Goal: Information Seeking & Learning: Learn about a topic

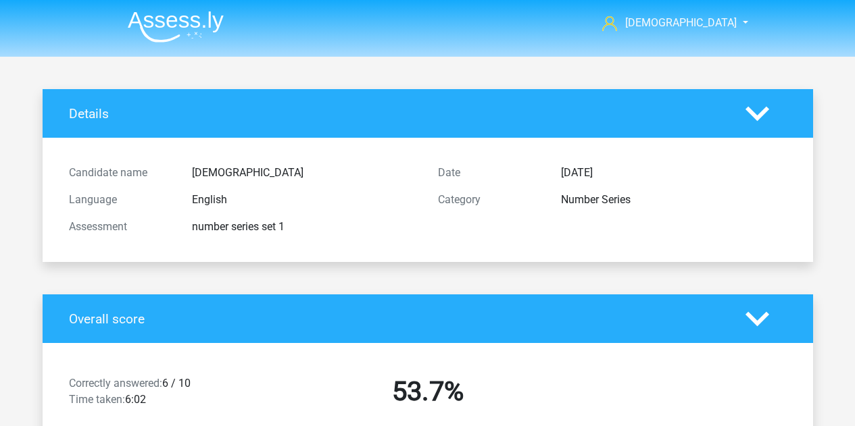
scroll to position [1077, 0]
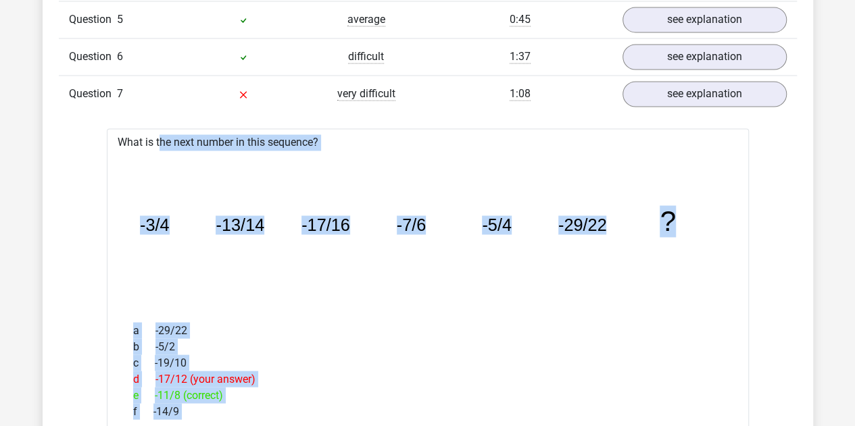
click at [399, 255] on icon "image/svg+xml -3/4 -13/14 -17/16 -7/6 -5/4 -29/22 ?" at bounding box center [427, 231] width 599 height 150
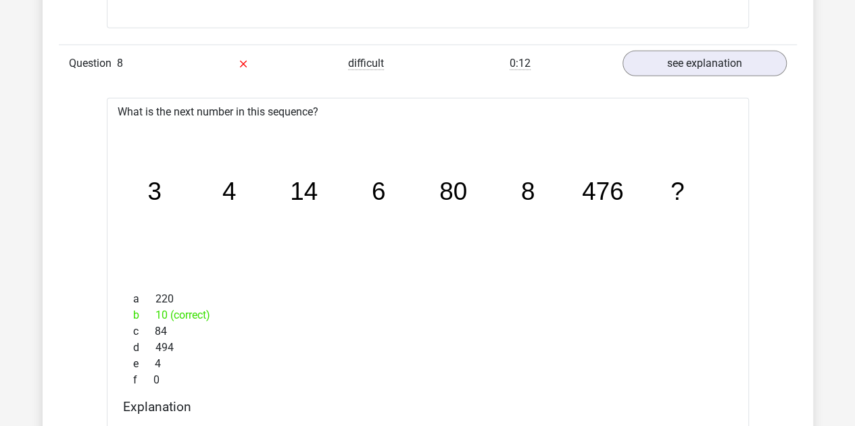
scroll to position [1956, 0]
click at [581, 262] on icon "image/svg+xml 3 4 14 6 80 8 476 ?" at bounding box center [427, 201] width 599 height 150
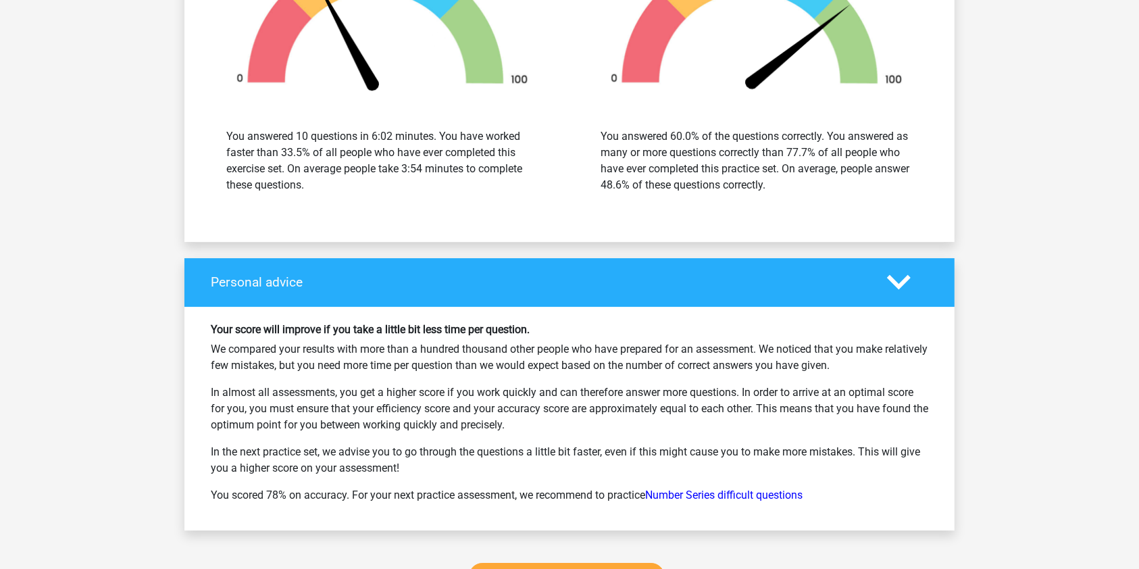
scroll to position [4660, 0]
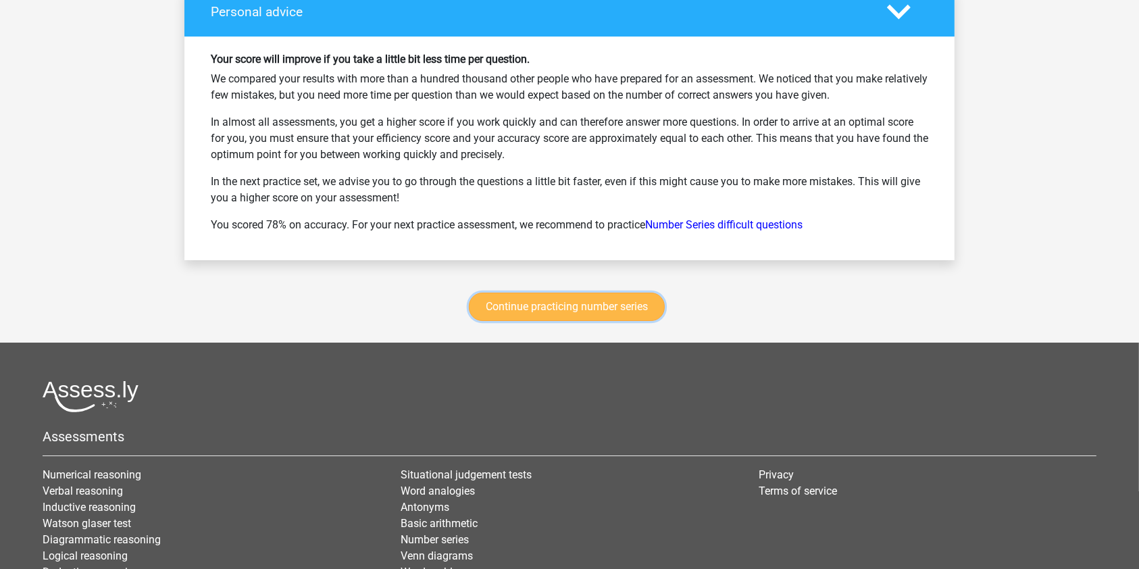
click at [604, 301] on link "Continue practicing number series" at bounding box center [567, 307] width 196 height 28
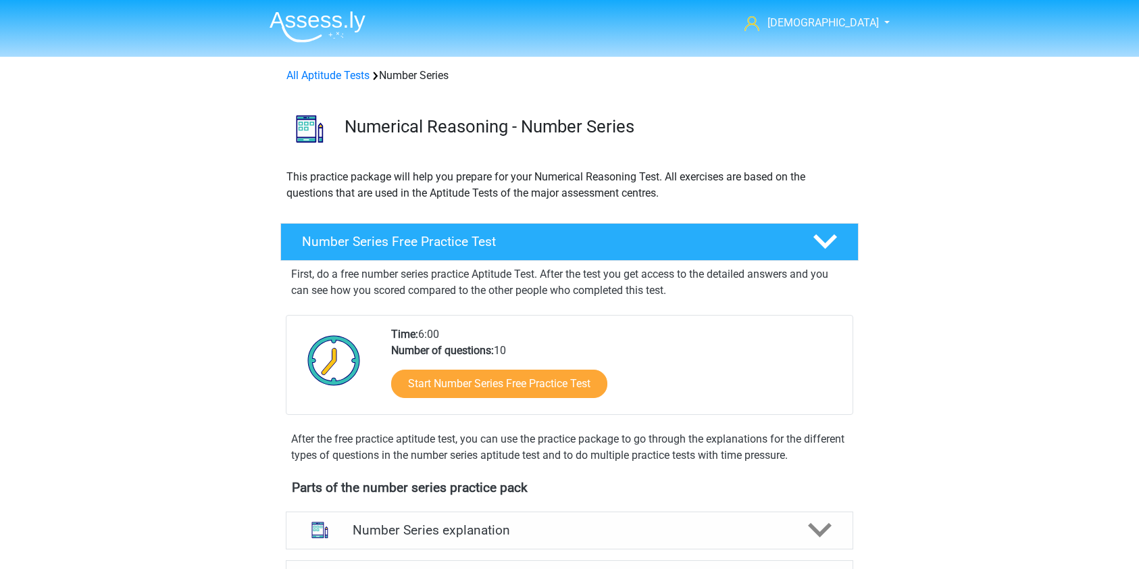
scroll to position [554, 0]
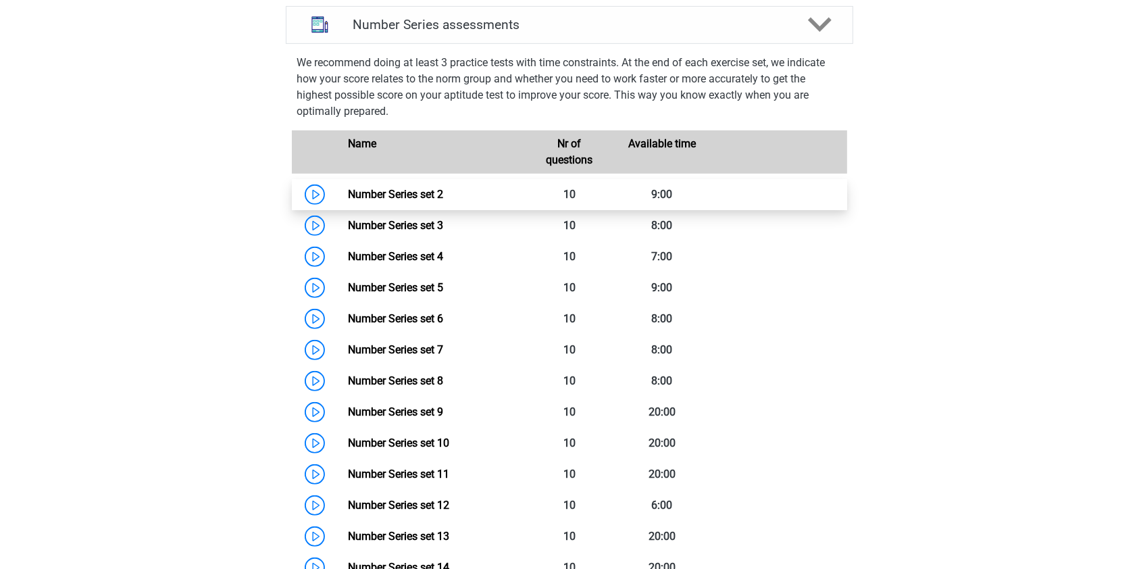
click at [430, 195] on link "Number Series set 2" at bounding box center [395, 194] width 95 height 13
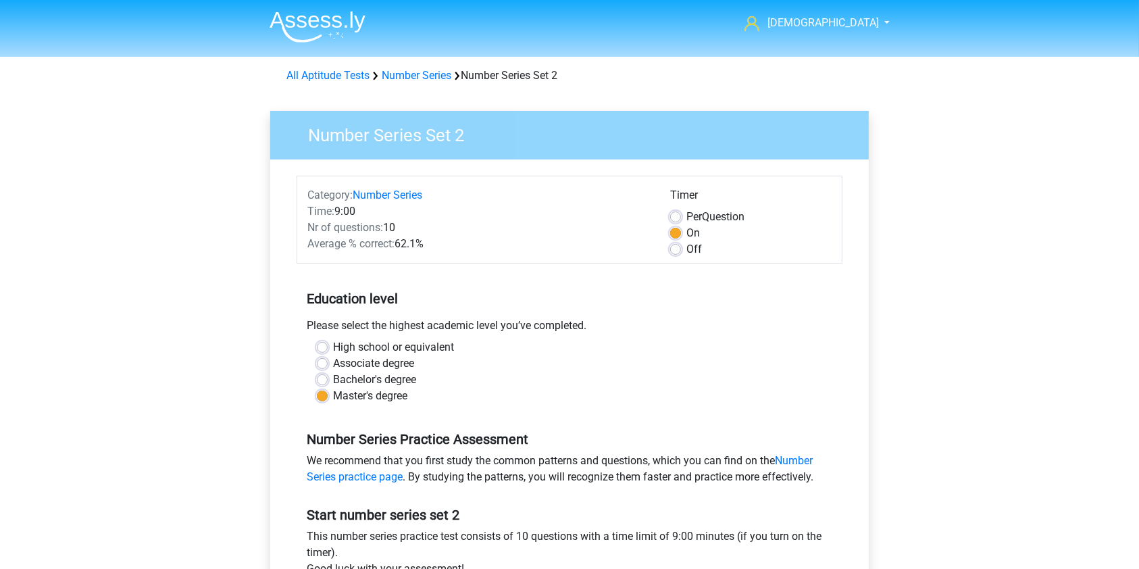
click at [687, 216] on label "Per Question" at bounding box center [716, 217] width 58 height 16
click at [680, 216] on input "Per Question" at bounding box center [675, 216] width 11 height 14
radio input "true"
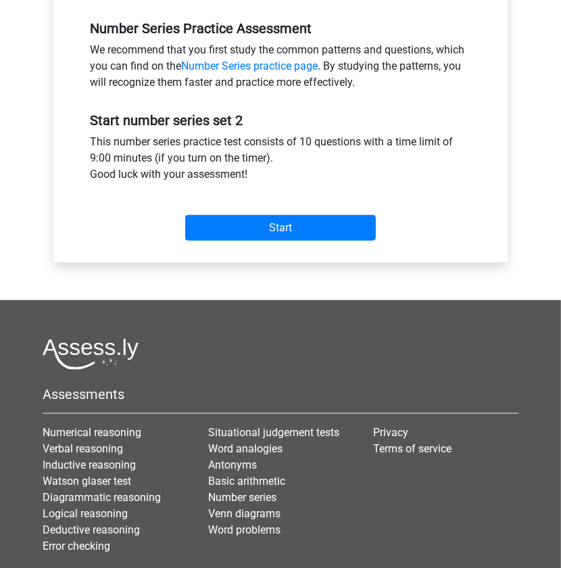
scroll to position [450, 0]
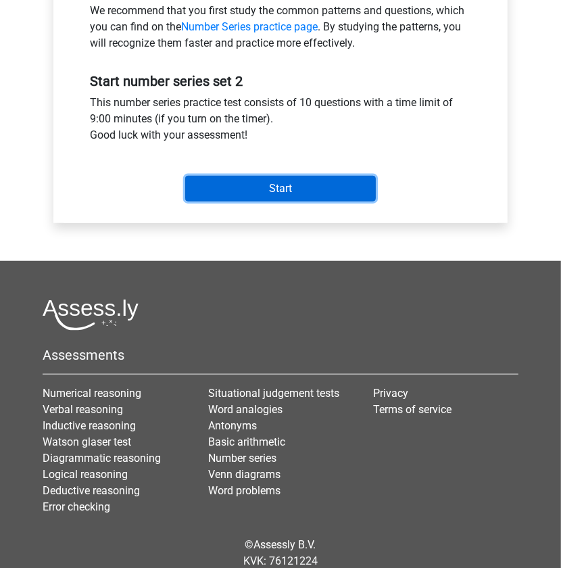
click at [280, 176] on input "Start" at bounding box center [280, 189] width 191 height 26
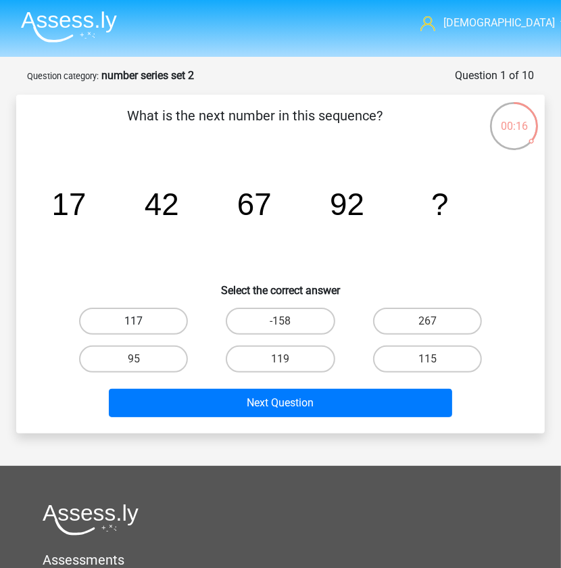
click at [164, 316] on label "117" at bounding box center [133, 320] width 109 height 27
click at [143, 321] on input "117" at bounding box center [138, 325] width 9 height 9
radio input "true"
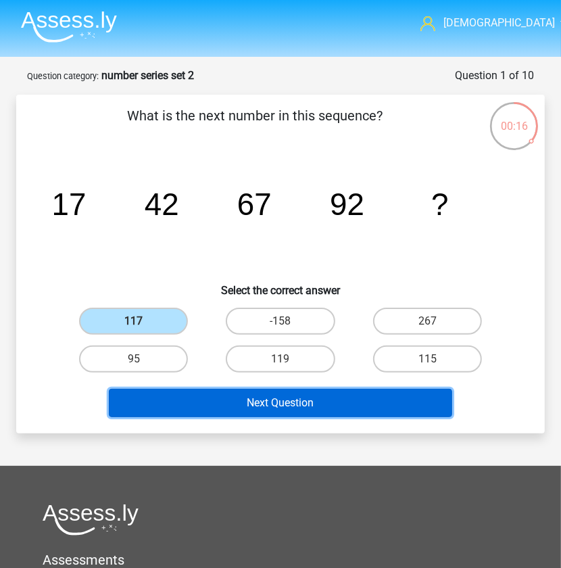
click at [257, 410] on button "Next Question" at bounding box center [281, 403] width 344 height 28
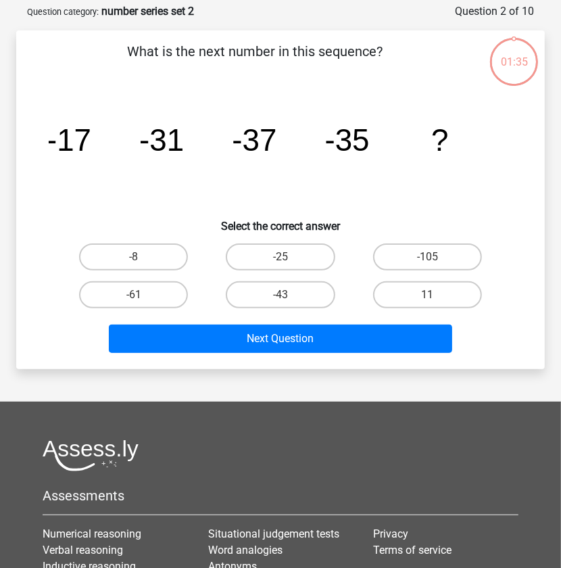
scroll to position [68, 0]
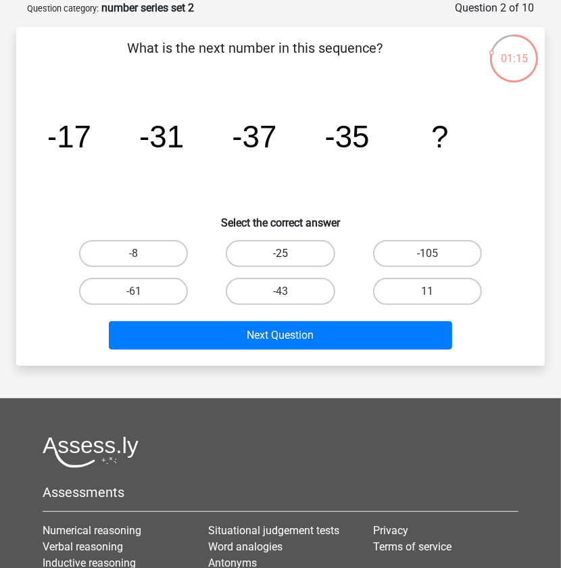
click at [266, 255] on label "-25" at bounding box center [280, 253] width 109 height 27
click at [280, 255] on input "-25" at bounding box center [284, 257] width 9 height 9
radio input "true"
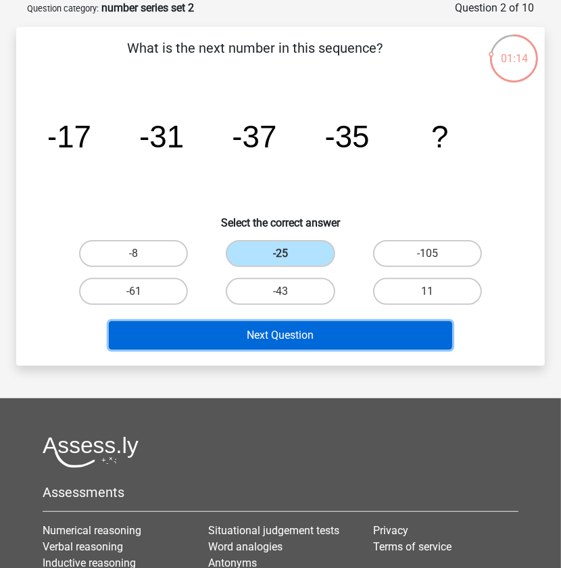
click at [289, 339] on button "Next Question" at bounding box center [281, 335] width 344 height 28
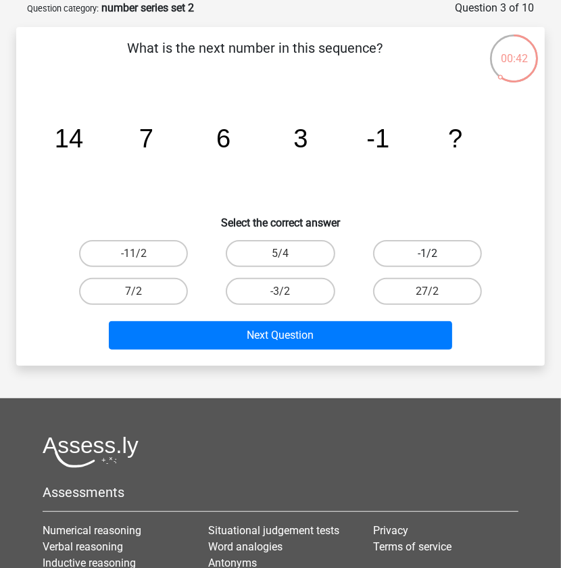
click at [438, 255] on label "-1/2" at bounding box center [427, 253] width 109 height 27
click at [436, 255] on input "-1/2" at bounding box center [431, 257] width 9 height 9
radio input "true"
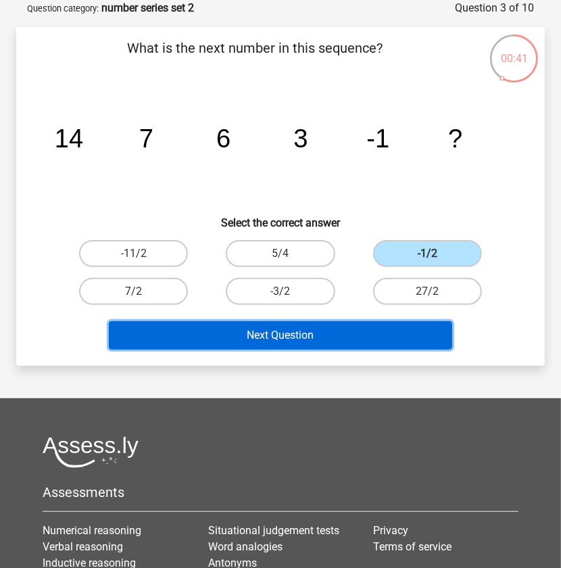
click at [308, 341] on button "Next Question" at bounding box center [281, 335] width 344 height 28
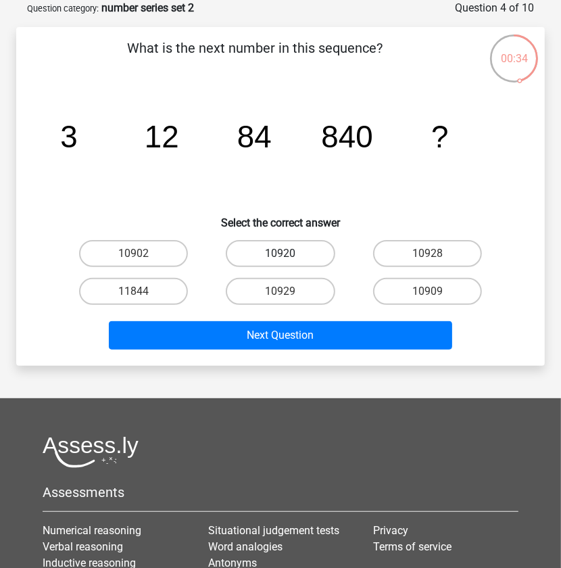
click at [299, 241] on label "10920" at bounding box center [280, 253] width 109 height 27
click at [289, 253] on input "10920" at bounding box center [284, 257] width 9 height 9
radio input "true"
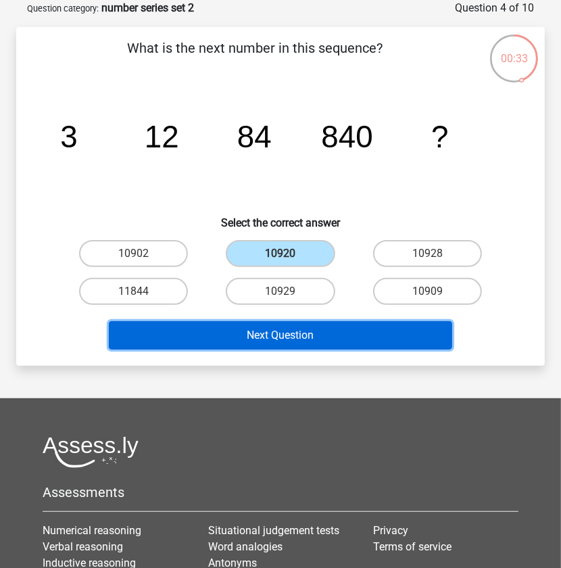
click at [308, 333] on button "Next Question" at bounding box center [281, 335] width 344 height 28
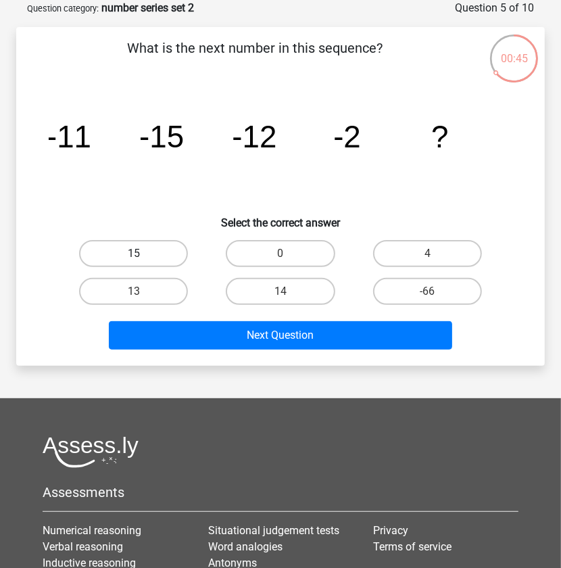
click at [141, 246] on label "15" at bounding box center [133, 253] width 109 height 27
click at [141, 253] on input "15" at bounding box center [138, 257] width 9 height 9
radio input "true"
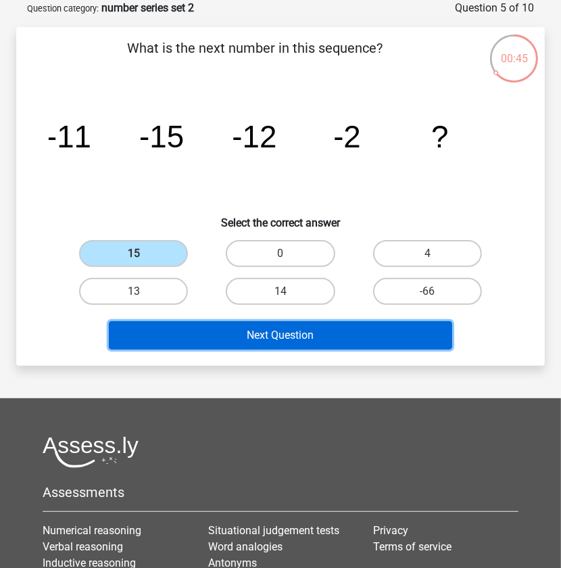
click at [267, 335] on button "Next Question" at bounding box center [281, 335] width 344 height 28
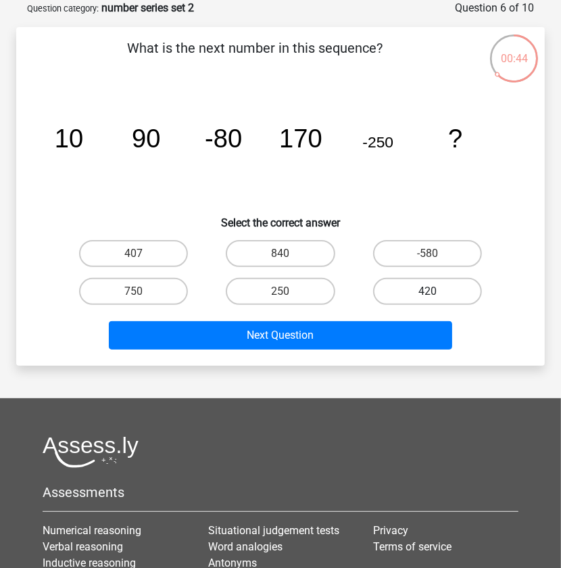
click at [425, 289] on label "420" at bounding box center [427, 291] width 109 height 27
click at [427, 291] on input "420" at bounding box center [431, 295] width 9 height 9
radio input "true"
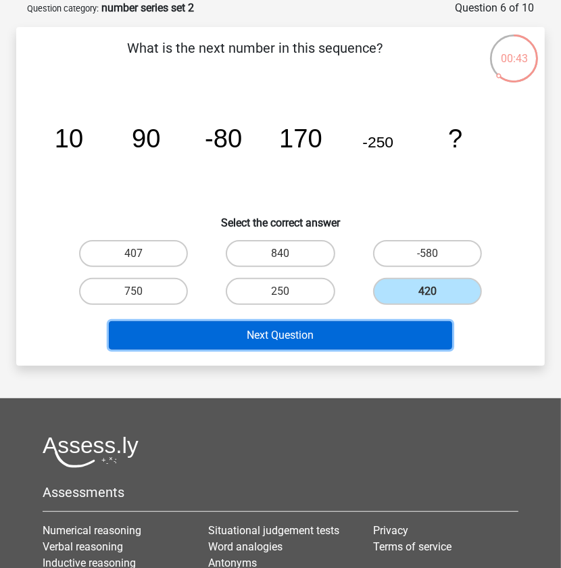
click at [311, 324] on button "Next Question" at bounding box center [281, 335] width 344 height 28
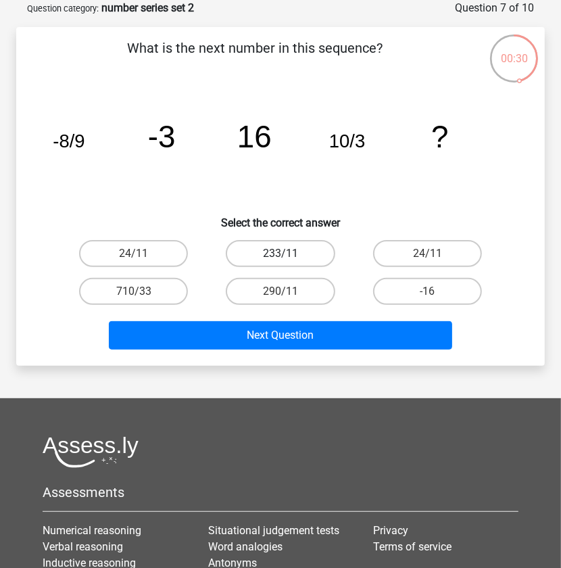
click at [307, 252] on label "233/11" at bounding box center [280, 253] width 109 height 27
click at [289, 253] on input "233/11" at bounding box center [284, 257] width 9 height 9
radio input "true"
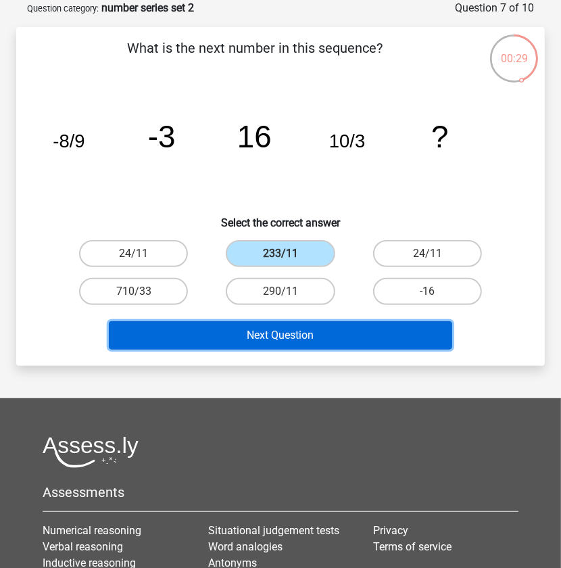
click at [291, 326] on button "Next Question" at bounding box center [281, 335] width 344 height 28
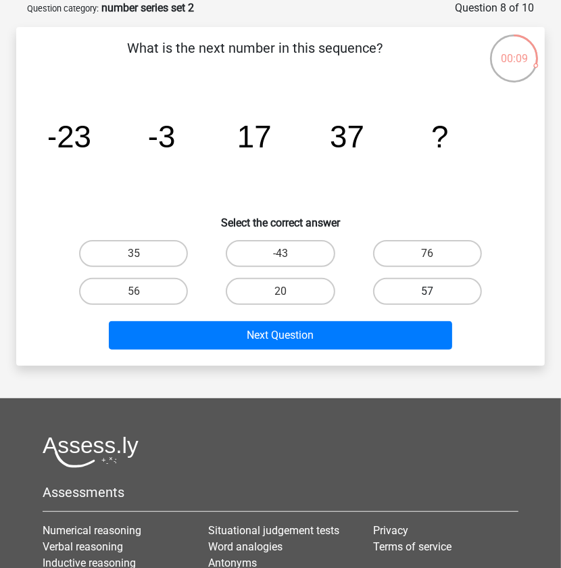
click at [442, 287] on label "57" at bounding box center [427, 291] width 109 height 27
click at [436, 291] on input "57" at bounding box center [431, 295] width 9 height 9
radio input "true"
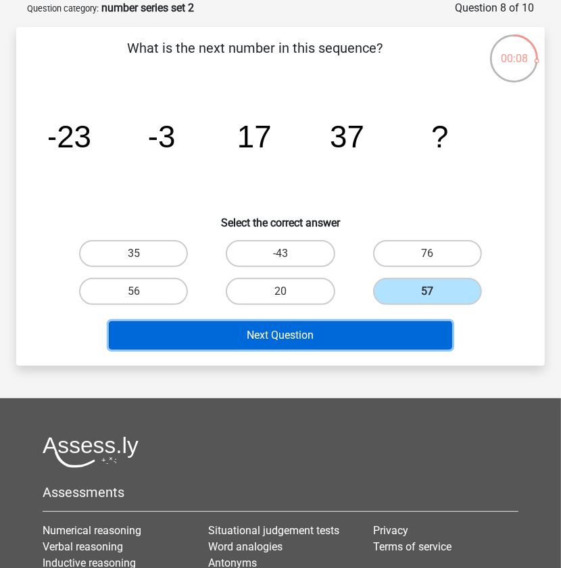
click at [297, 326] on button "Next Question" at bounding box center [281, 335] width 344 height 28
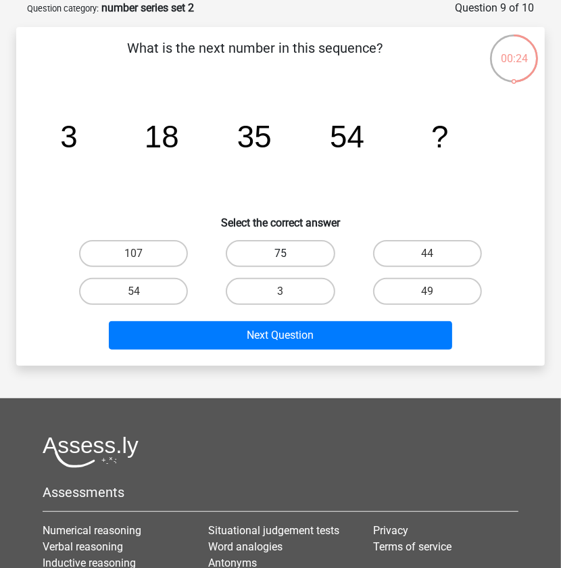
click at [276, 256] on label "75" at bounding box center [280, 253] width 109 height 27
click at [280, 256] on input "75" at bounding box center [284, 257] width 9 height 9
radio input "true"
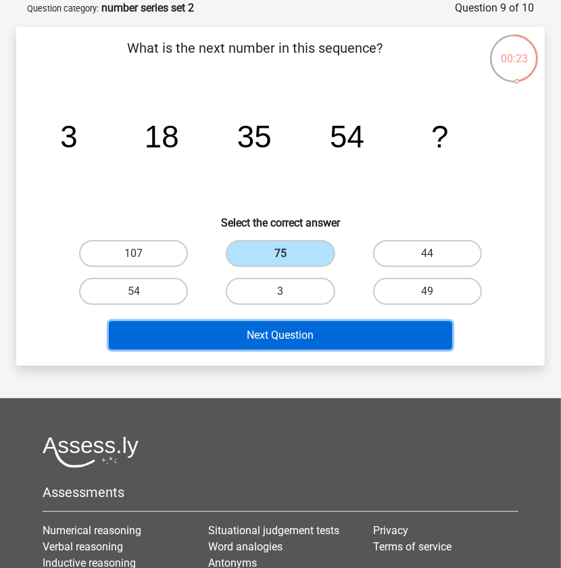
click at [268, 337] on button "Next Question" at bounding box center [281, 335] width 344 height 28
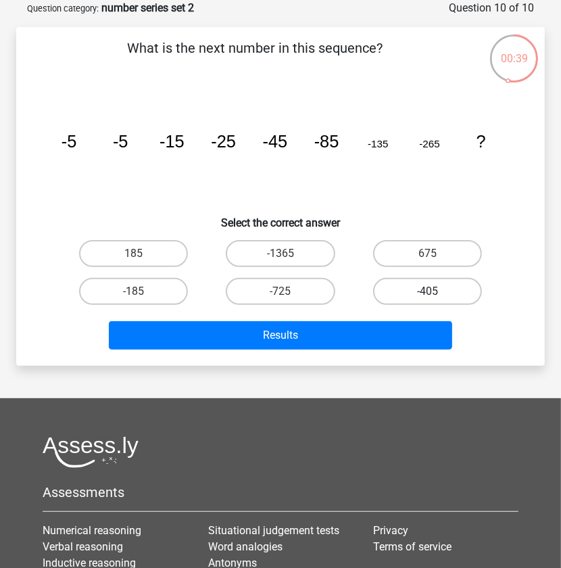
drag, startPoint x: 465, startPoint y: 293, endPoint x: 449, endPoint y: 299, distance: 17.6
click at [465, 293] on label "-405" at bounding box center [427, 291] width 109 height 27
click at [436, 293] on input "-405" at bounding box center [431, 295] width 9 height 9
radio input "true"
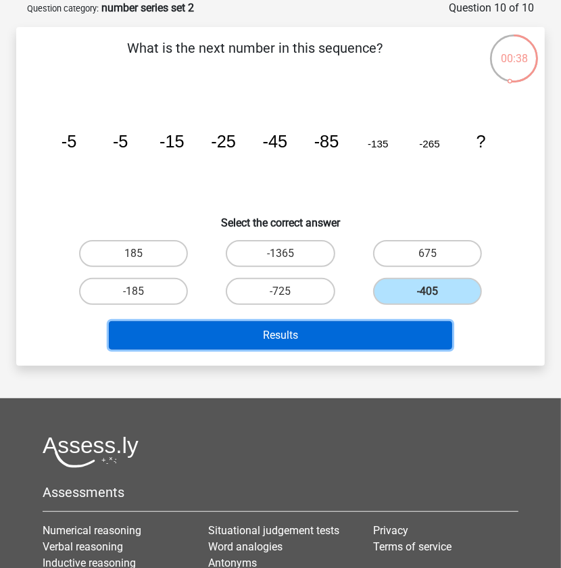
click at [342, 328] on button "Results" at bounding box center [281, 335] width 344 height 28
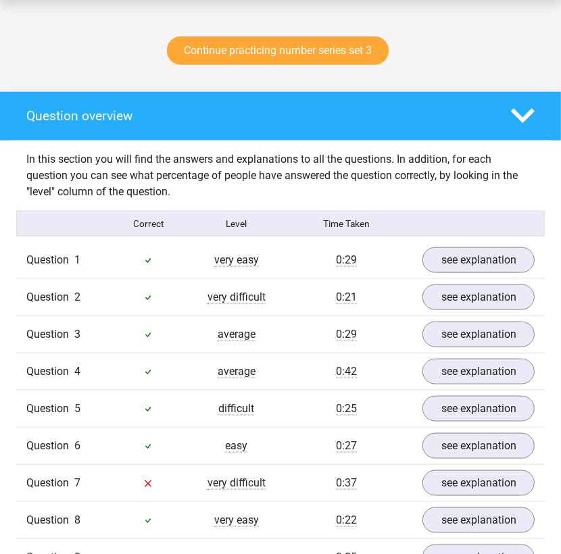
scroll to position [811, 0]
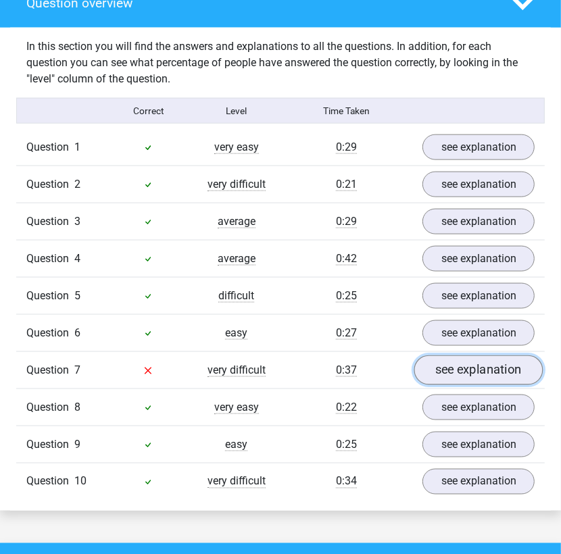
click at [465, 366] on link "see explanation" at bounding box center [478, 371] width 128 height 30
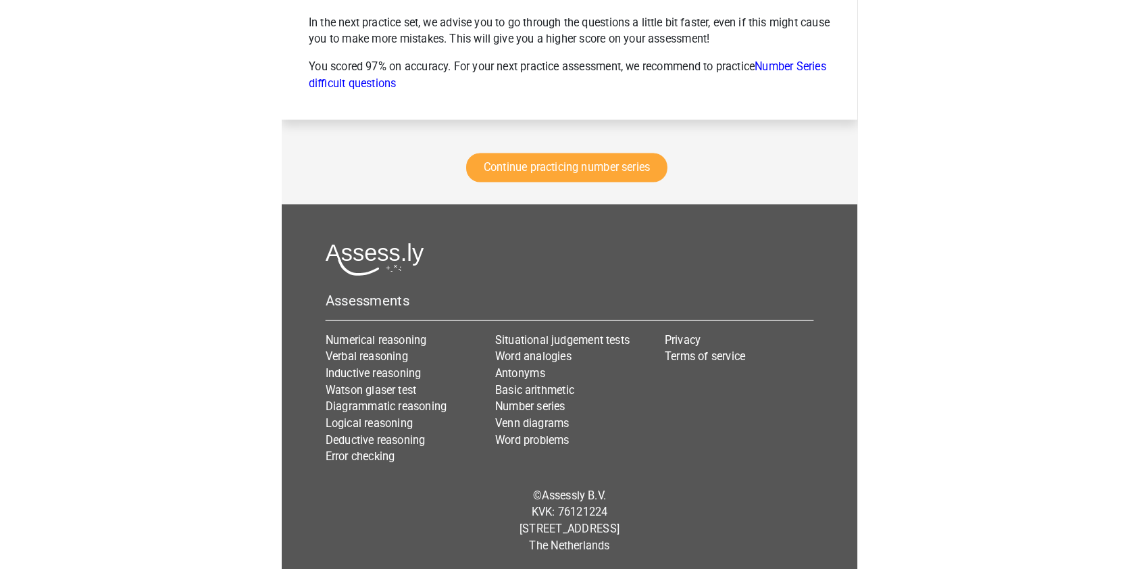
scroll to position [2751, 0]
